Goal: Task Accomplishment & Management: Manage account settings

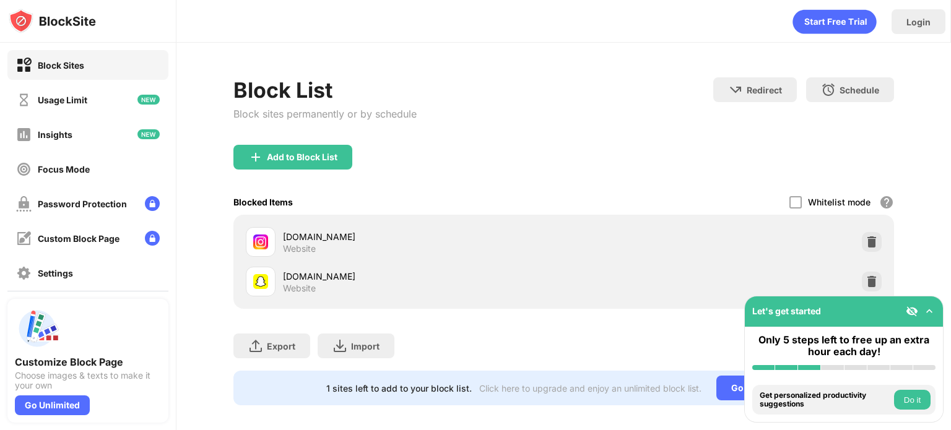
click at [865, 244] on img at bounding box center [871, 242] width 12 height 12
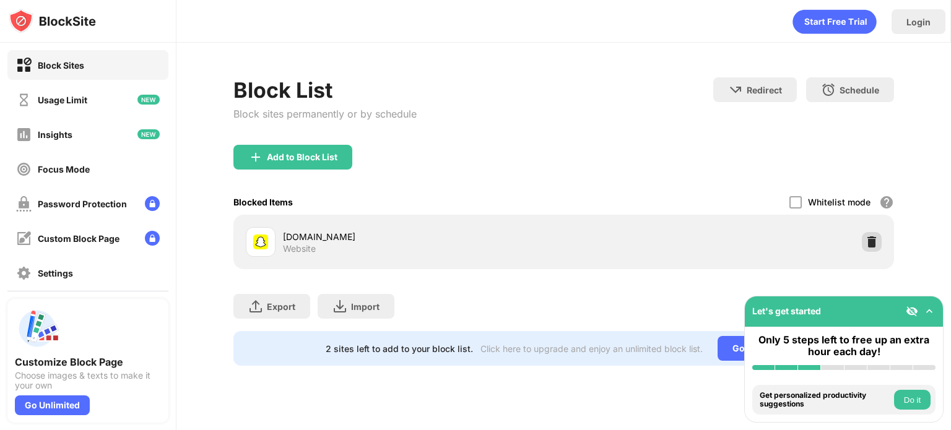
click at [876, 239] on img at bounding box center [871, 242] width 12 height 12
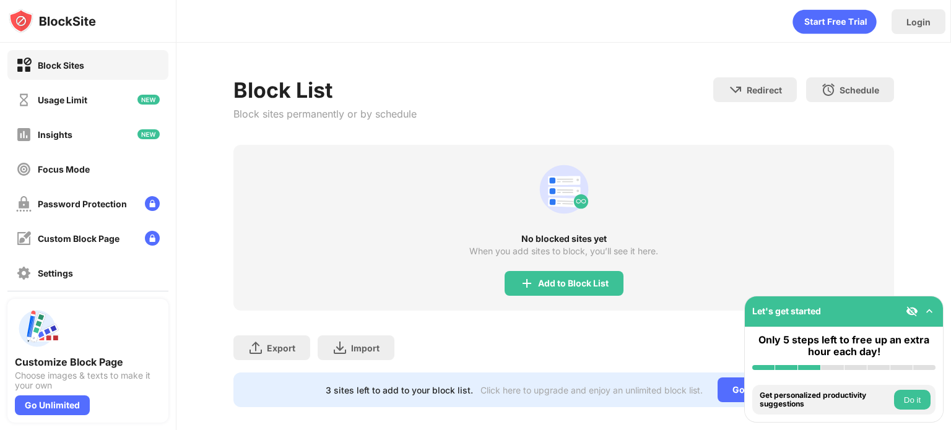
click at [537, 272] on div "Add to Block List" at bounding box center [563, 283] width 119 height 25
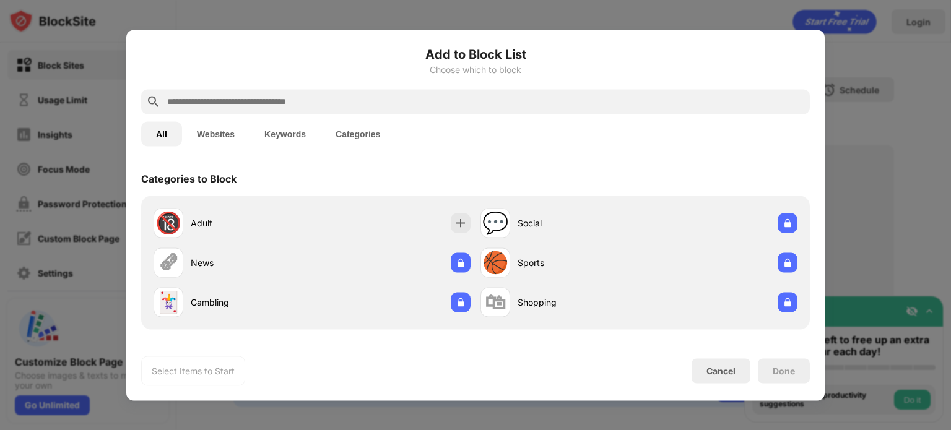
click at [522, 99] on input "text" at bounding box center [485, 101] width 639 height 15
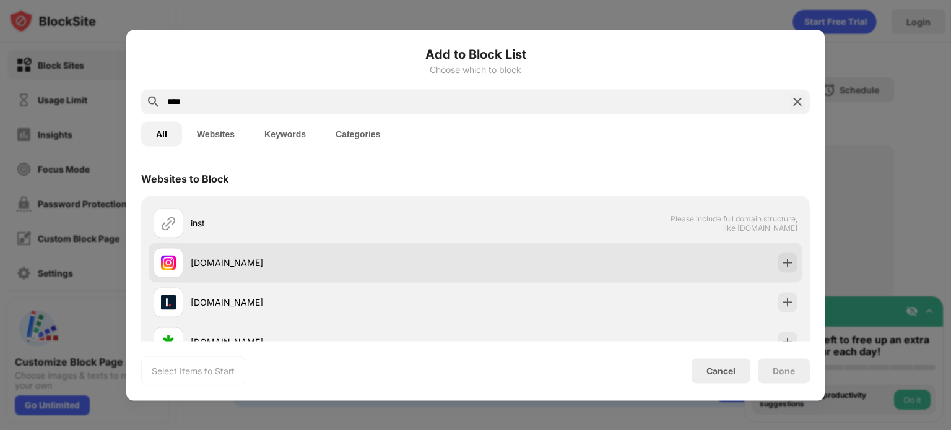
type input "****"
click at [758, 257] on div "[DOMAIN_NAME]" at bounding box center [475, 263] width 653 height 40
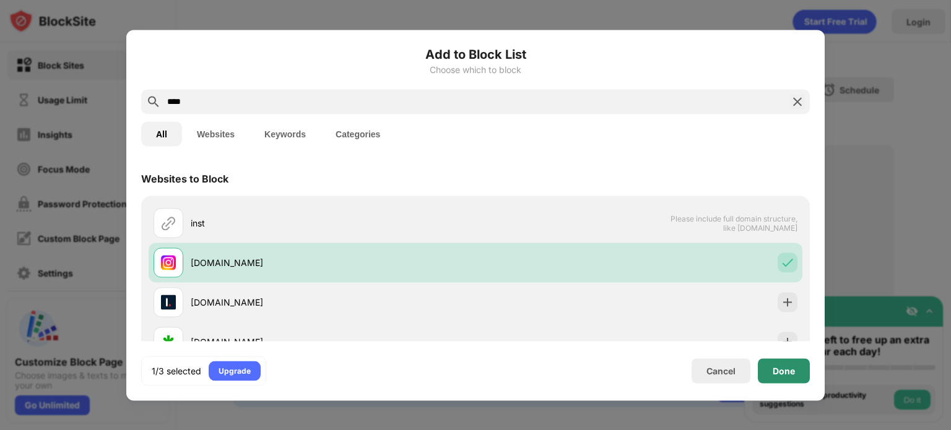
click at [785, 374] on div "Done" at bounding box center [783, 371] width 22 height 10
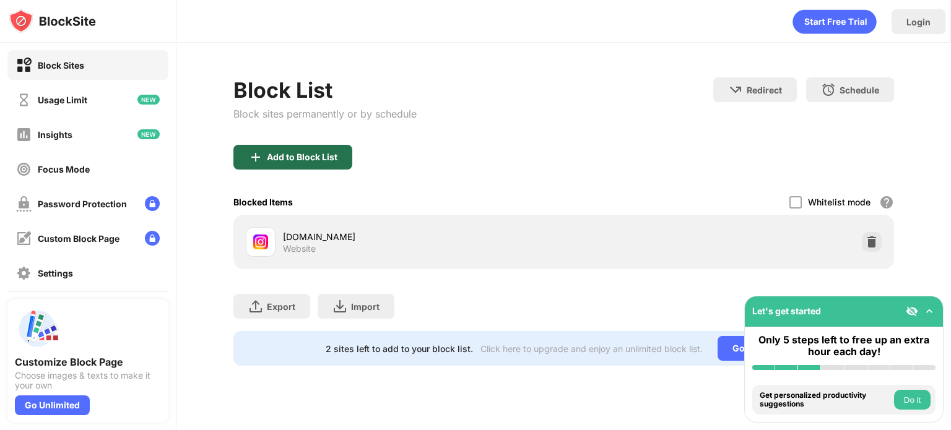
click at [327, 155] on div "Add to Block List" at bounding box center [302, 157] width 71 height 10
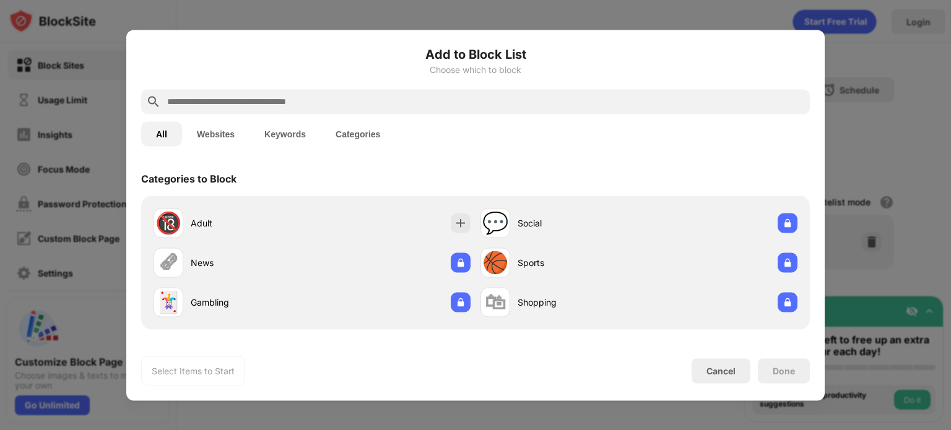
click at [420, 106] on input "text" at bounding box center [485, 101] width 639 height 15
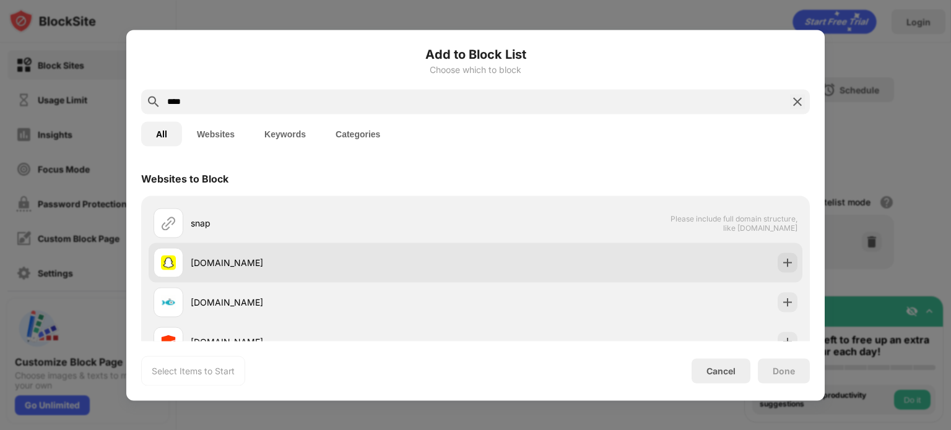
type input "****"
click at [759, 264] on div "[DOMAIN_NAME]" at bounding box center [475, 263] width 653 height 40
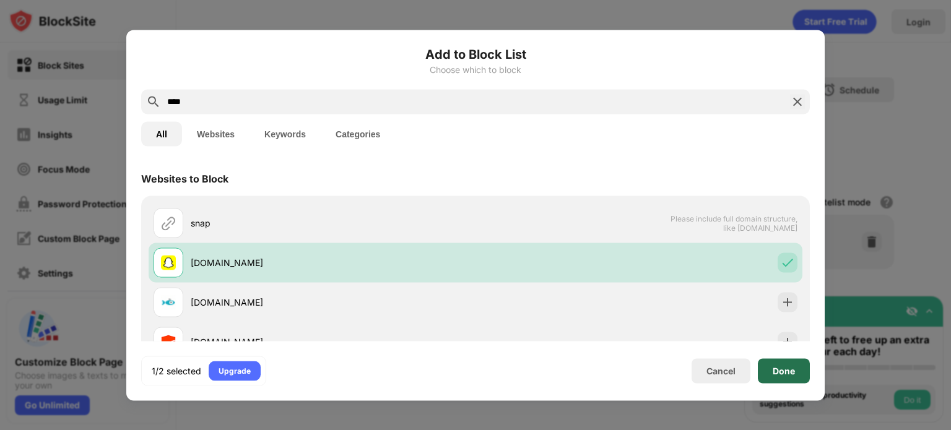
click at [795, 373] on div "Done" at bounding box center [783, 370] width 52 height 25
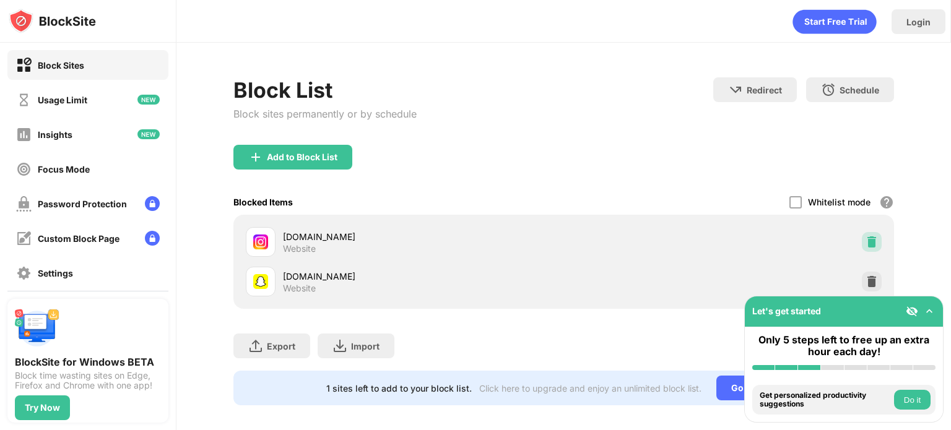
click at [866, 239] on img at bounding box center [871, 242] width 12 height 12
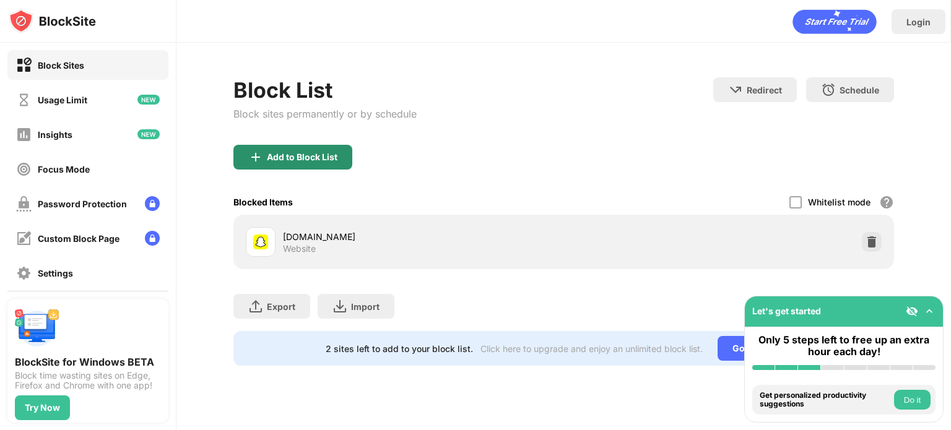
click at [343, 157] on div "Add to Block List" at bounding box center [292, 157] width 119 height 25
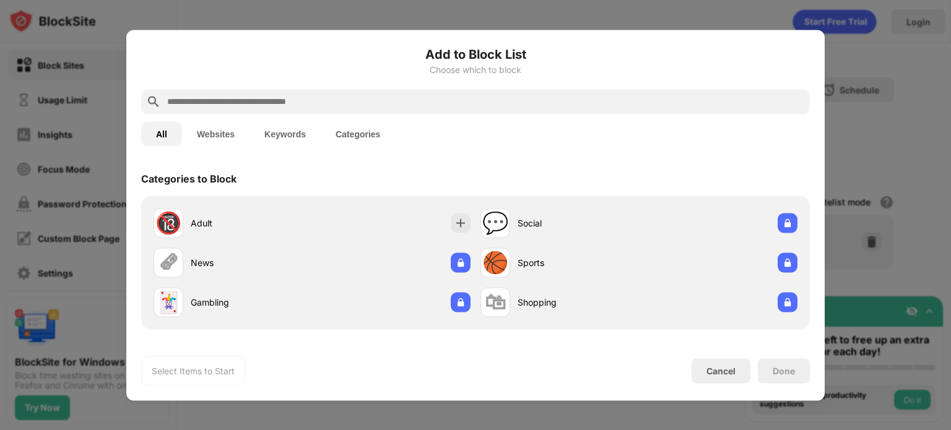
click at [448, 108] on input "text" at bounding box center [485, 101] width 639 height 15
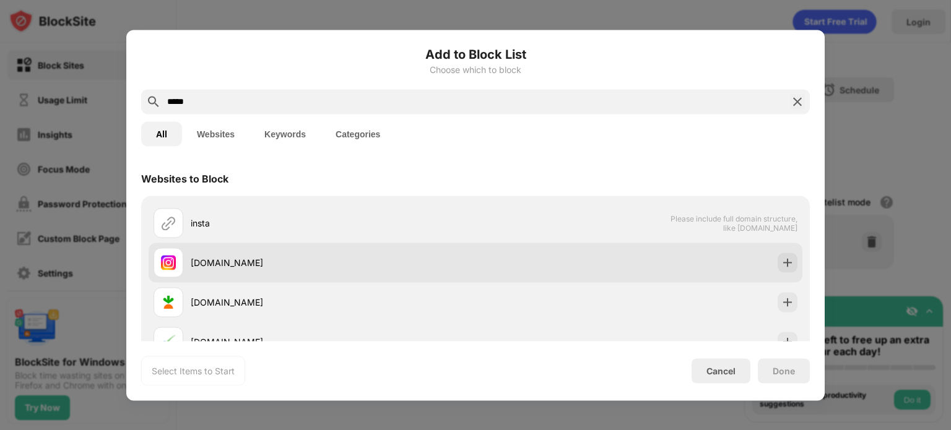
type input "*****"
click at [766, 258] on div "[DOMAIN_NAME]" at bounding box center [475, 263] width 653 height 40
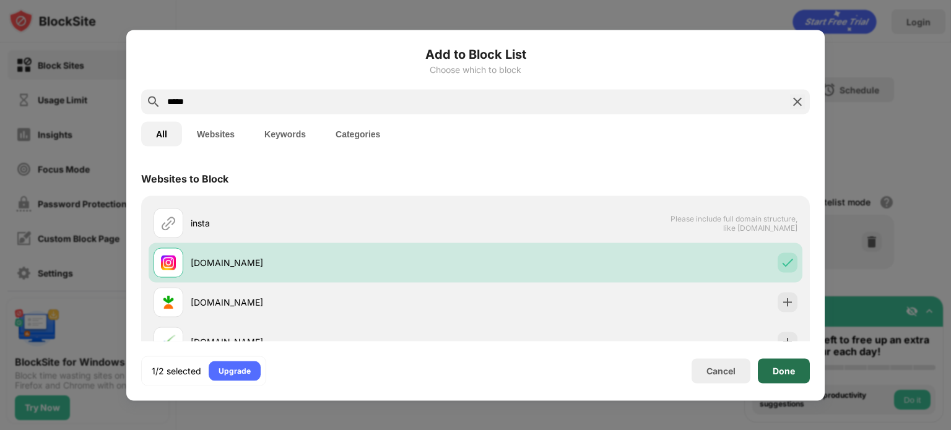
click at [792, 363] on div "Done" at bounding box center [783, 370] width 52 height 25
